Goal: Navigation & Orientation: Find specific page/section

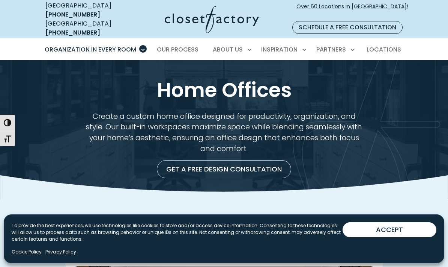
click at [257, 163] on link "Get a Free Design Consultation" at bounding box center [224, 169] width 134 height 18
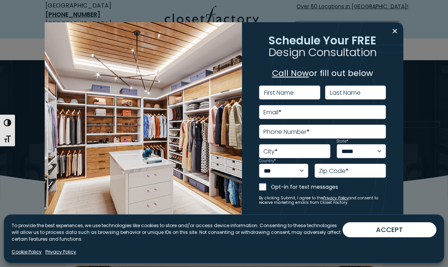
click at [204, 179] on img at bounding box center [143, 133] width 197 height 222
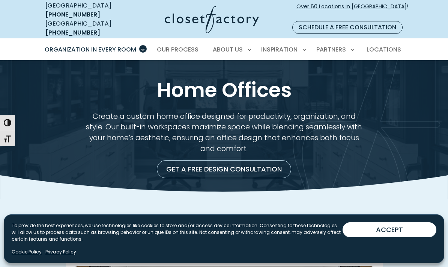
click at [374, 160] on div "Get a Free Design Consultation" at bounding box center [224, 169] width 347 height 18
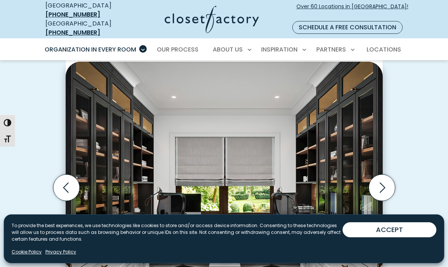
scroll to position [216, 0]
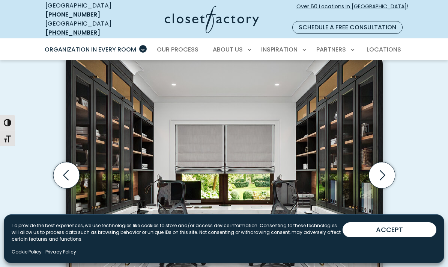
click at [386, 164] on icon "Next slide" at bounding box center [382, 175] width 26 height 26
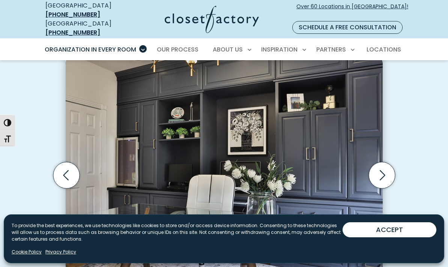
click at [385, 166] on icon "Next slide" at bounding box center [382, 175] width 26 height 26
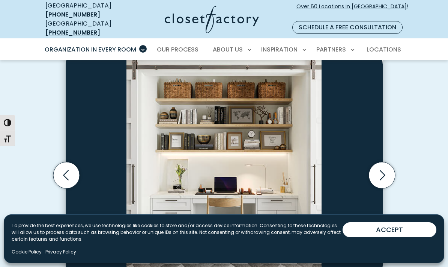
click at [385, 167] on icon "Next slide" at bounding box center [382, 175] width 26 height 26
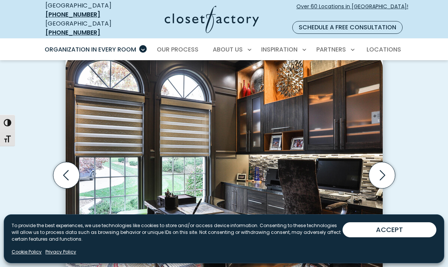
click at [385, 170] on icon "Next slide" at bounding box center [382, 175] width 26 height 26
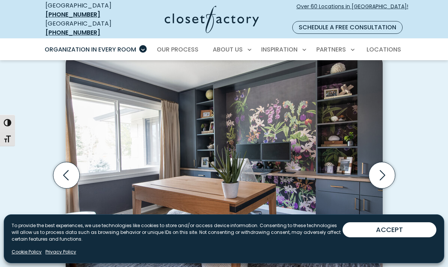
click at [386, 164] on icon "Next slide" at bounding box center [382, 175] width 26 height 26
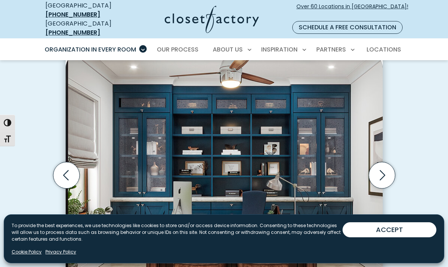
click at [383, 169] on icon "Next slide" at bounding box center [382, 175] width 26 height 26
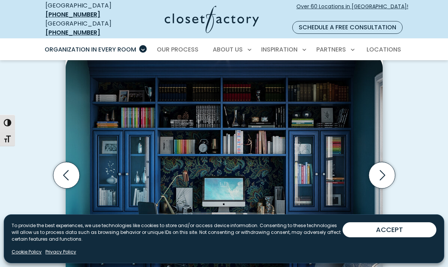
click at [383, 171] on icon "Next slide" at bounding box center [382, 175] width 26 height 26
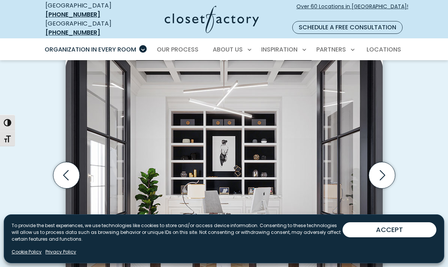
click at [387, 165] on icon "Next slide" at bounding box center [382, 175] width 26 height 26
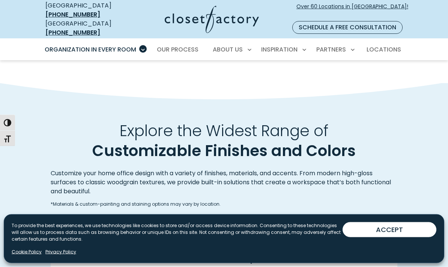
scroll to position [834, 0]
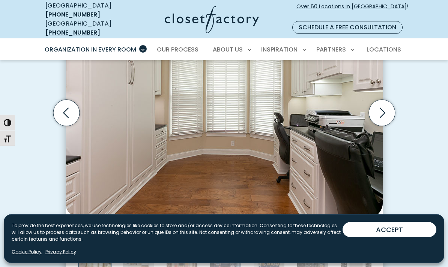
click at [68, 104] on icon "Previous slide" at bounding box center [66, 113] width 26 height 26
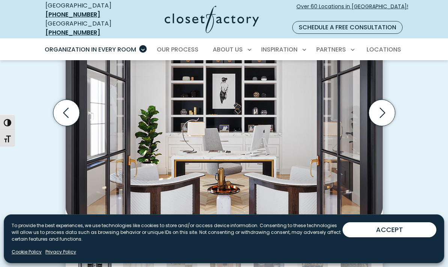
click at [384, 105] on icon "Next slide" at bounding box center [382, 112] width 26 height 26
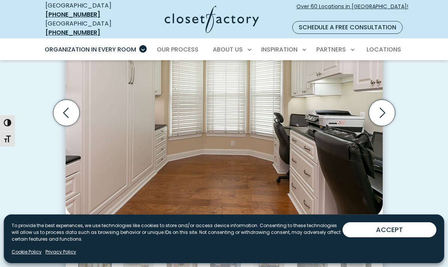
click at [384, 105] on icon "Next slide" at bounding box center [382, 112] width 26 height 26
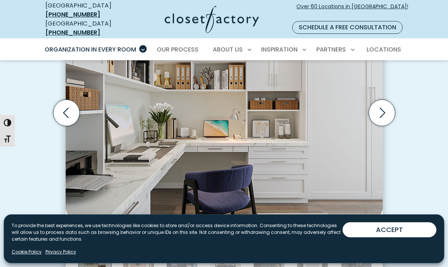
click at [386, 105] on icon "Next slide" at bounding box center [382, 112] width 26 height 26
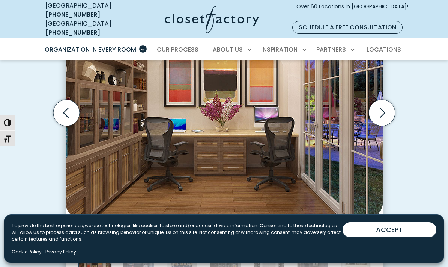
click at [386, 106] on icon "Next slide" at bounding box center [382, 112] width 26 height 26
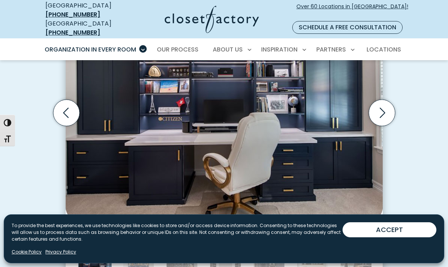
click at [385, 105] on icon "Next slide" at bounding box center [382, 112] width 26 height 26
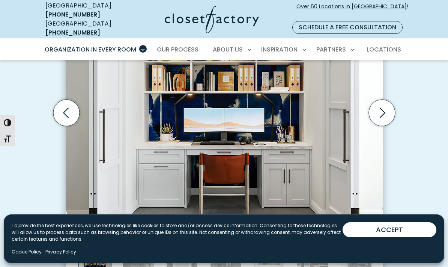
click at [381, 105] on icon "Next slide" at bounding box center [382, 112] width 26 height 26
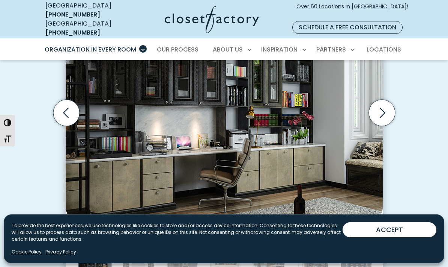
click at [383, 102] on icon "Next slide" at bounding box center [382, 112] width 26 height 26
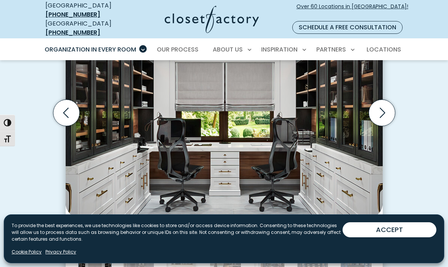
click at [385, 104] on icon "Next slide" at bounding box center [382, 112] width 26 height 26
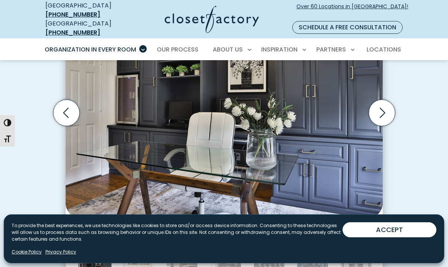
click at [381, 102] on icon "Next slide" at bounding box center [382, 112] width 26 height 26
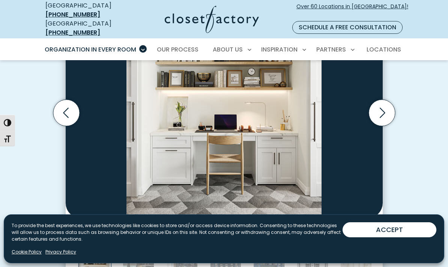
click at [385, 101] on icon "Next slide" at bounding box center [382, 112] width 26 height 26
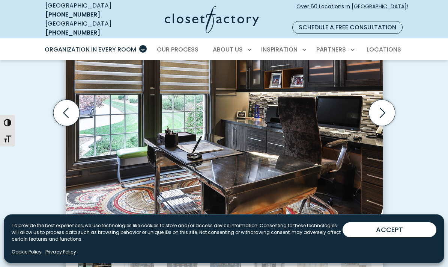
click at [386, 103] on icon "Next slide" at bounding box center [382, 112] width 26 height 26
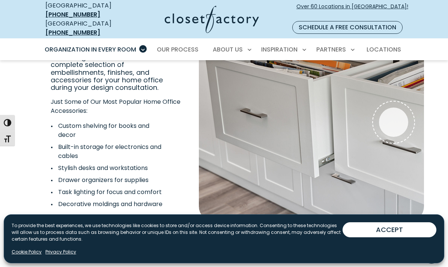
scroll to position [1407, 0]
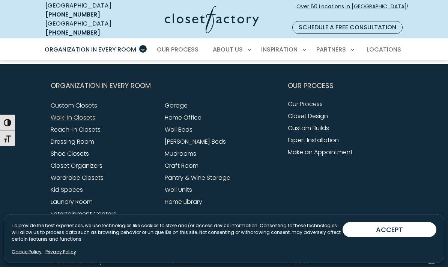
scroll to position [2442, 0]
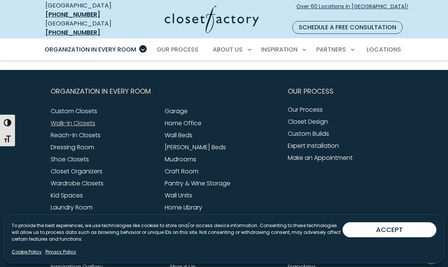
click at [199, 119] on link "Home Office" at bounding box center [183, 123] width 37 height 9
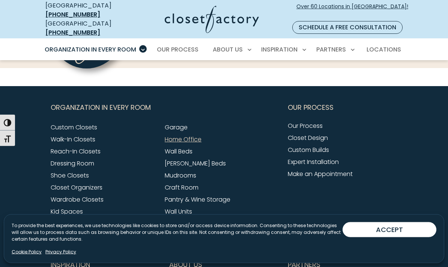
scroll to position [2380, 0]
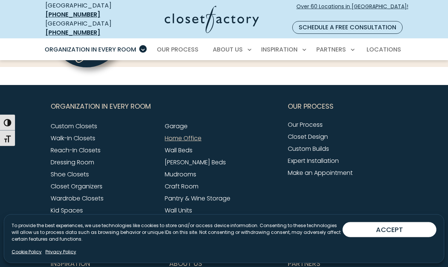
click at [200, 134] on link "Home Office" at bounding box center [183, 138] width 37 height 9
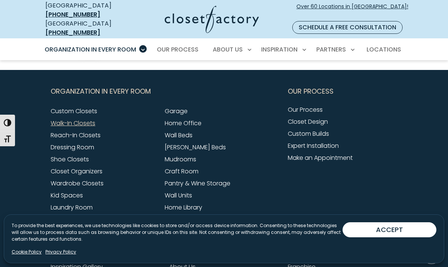
scroll to position [2442, 0]
click at [202, 143] on link "[PERSON_NAME] Beds" at bounding box center [195, 147] width 61 height 9
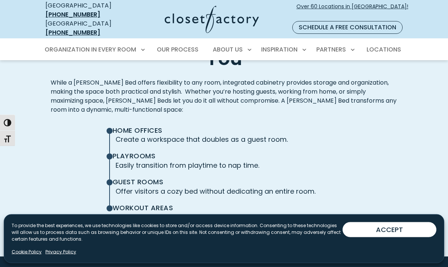
scroll to position [1656, 0]
click at [201, 185] on p "Offer visitors a cozy bed without dedicating an entire room." at bounding box center [224, 190] width 217 height 10
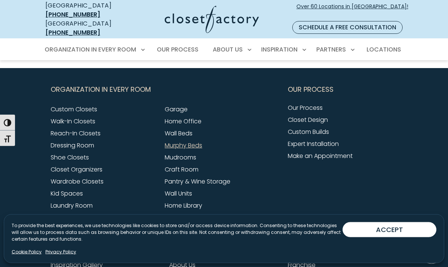
scroll to position [2393, 0]
